Goal: Information Seeking & Learning: Learn about a topic

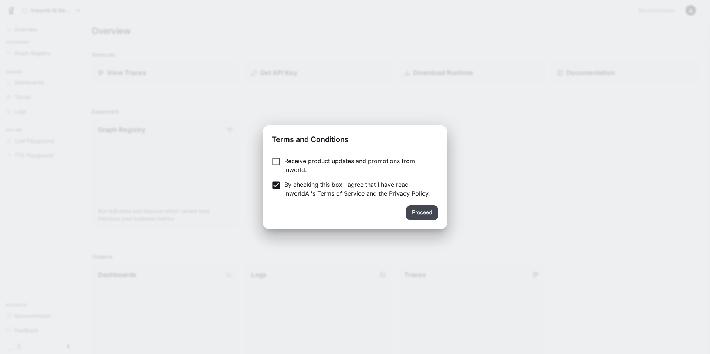
click at [423, 213] on button "Proceed" at bounding box center [422, 212] width 32 height 15
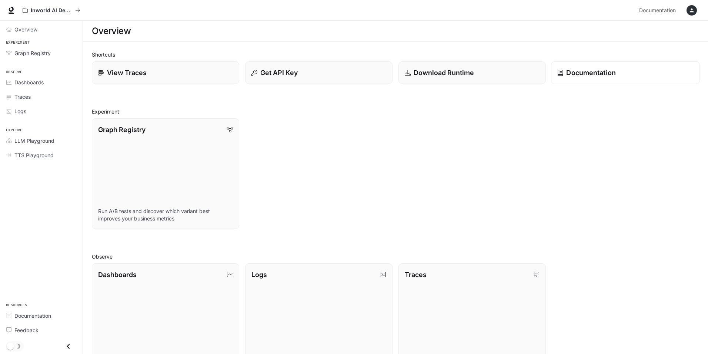
click at [611, 74] on p "Documentation" at bounding box center [590, 73] width 49 height 10
click at [291, 67] on button "Get API Key" at bounding box center [318, 72] width 149 height 23
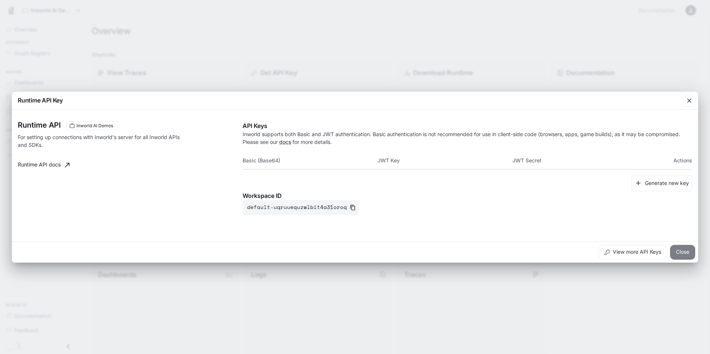
click at [685, 253] on button "Close" at bounding box center [683, 252] width 25 height 15
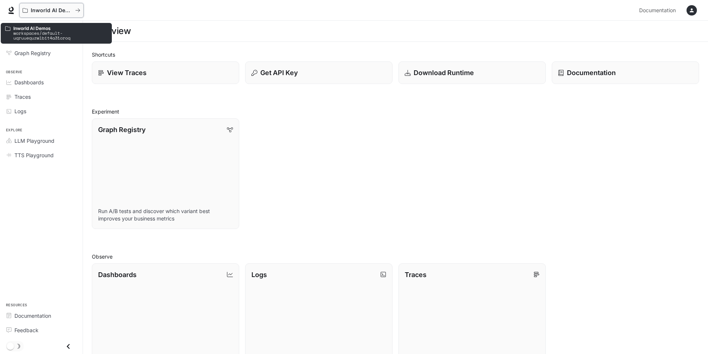
click at [30, 12] on div "Inworld AI Demos" at bounding box center [49, 10] width 53 height 6
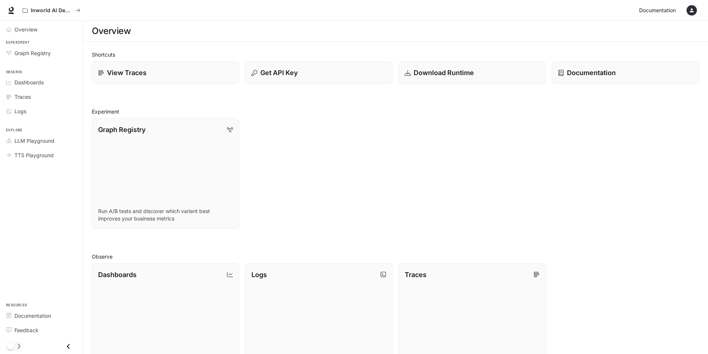
click at [649, 12] on span "Documentation" at bounding box center [657, 10] width 37 height 9
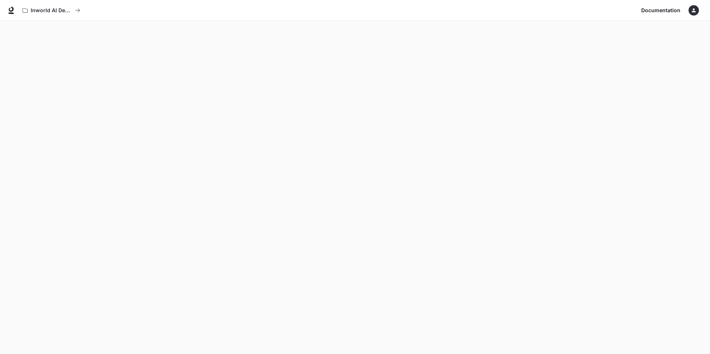
click at [697, 7] on icon "button" at bounding box center [694, 10] width 6 height 6
drag, startPoint x: 587, startPoint y: 229, endPoint x: 538, endPoint y: 229, distance: 49.2
click at [587, 228] on div at bounding box center [355, 177] width 710 height 354
